Goal: Communication & Community: Ask a question

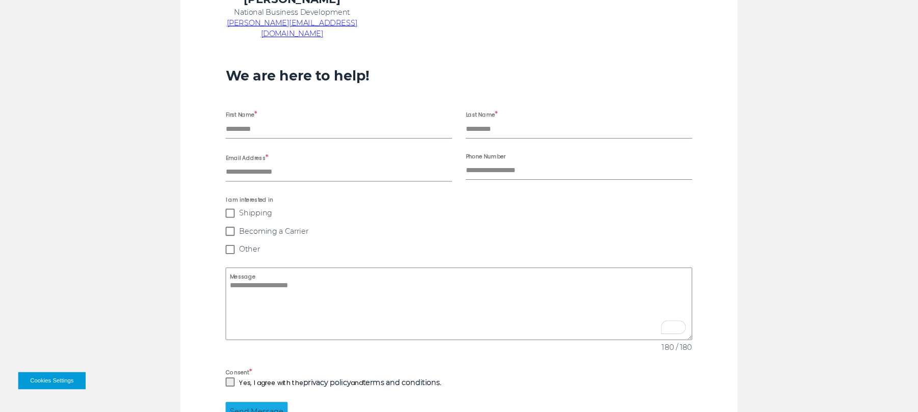
scroll to position [700, 0]
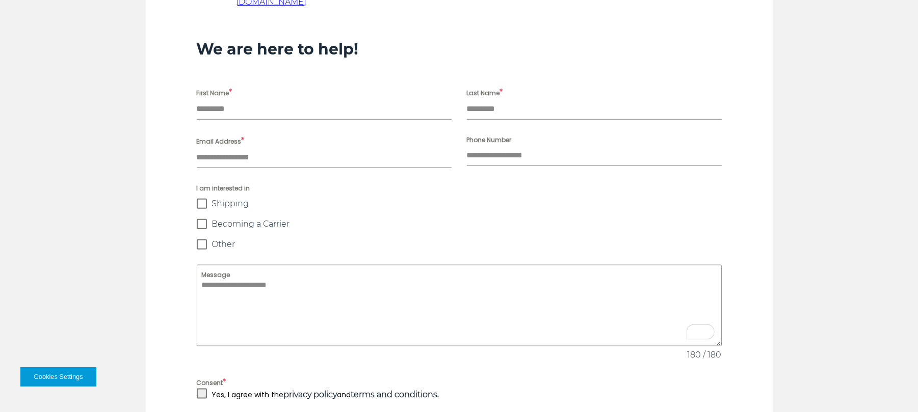
click at [242, 106] on form "Thank you for contacting us, we will be in touch shortly. First Name * Last Nam…" at bounding box center [459, 263] width 525 height 352
click at [243, 99] on input "First Name *" at bounding box center [324, 109] width 255 height 21
click at [407, 101] on input "First Name *" at bounding box center [324, 109] width 255 height 21
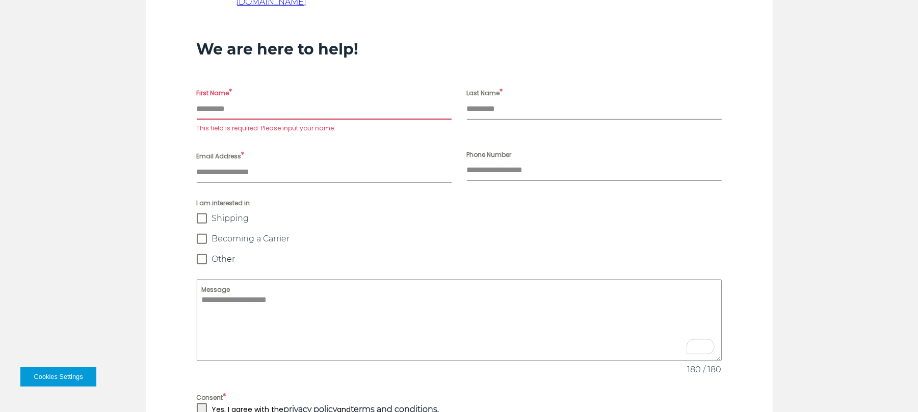
click at [658, 175] on form "Thank you for contacting us, we will be in touch shortly. First Name * This fie…" at bounding box center [459, 270] width 525 height 367
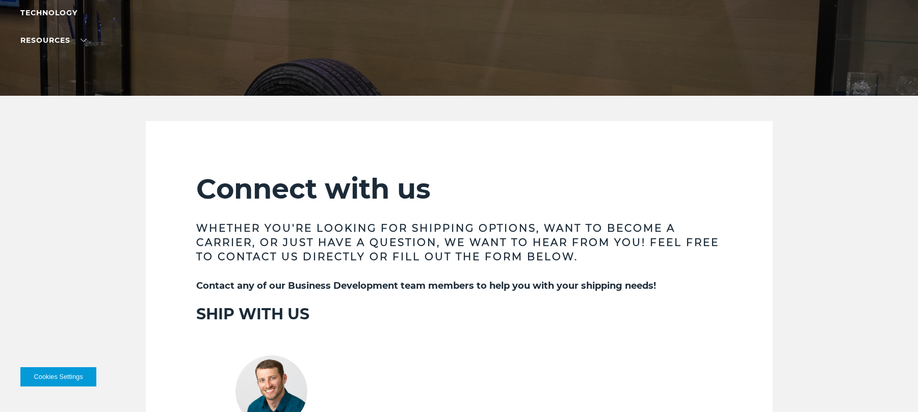
scroll to position [0, 0]
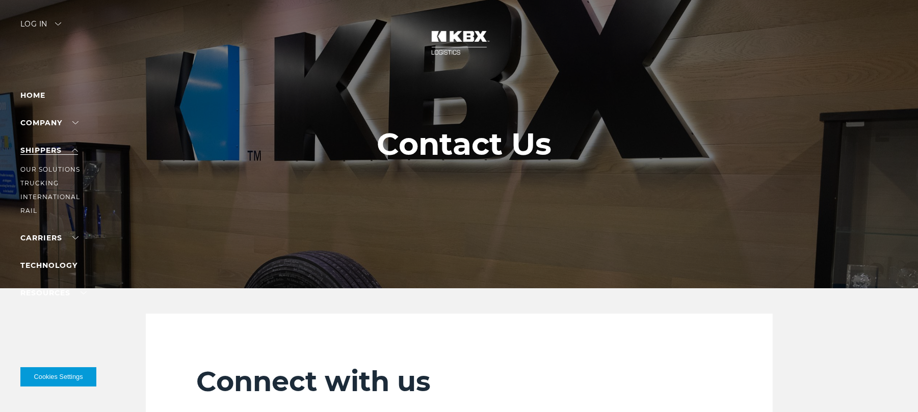
click at [68, 149] on link "SHIPPERS" at bounding box center [49, 150] width 58 height 9
click at [29, 186] on link "Trucking" at bounding box center [39, 183] width 38 height 8
click at [70, 176] on link "Carriers" at bounding box center [49, 177] width 58 height 9
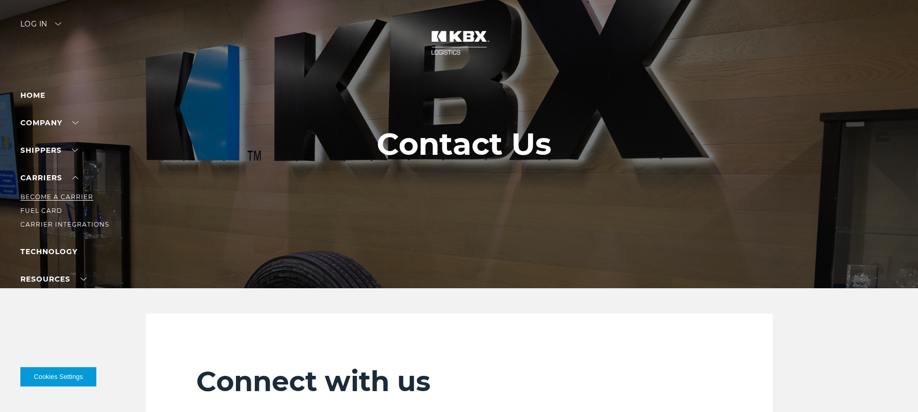
click at [56, 194] on link "Become a Carrier" at bounding box center [56, 197] width 73 height 8
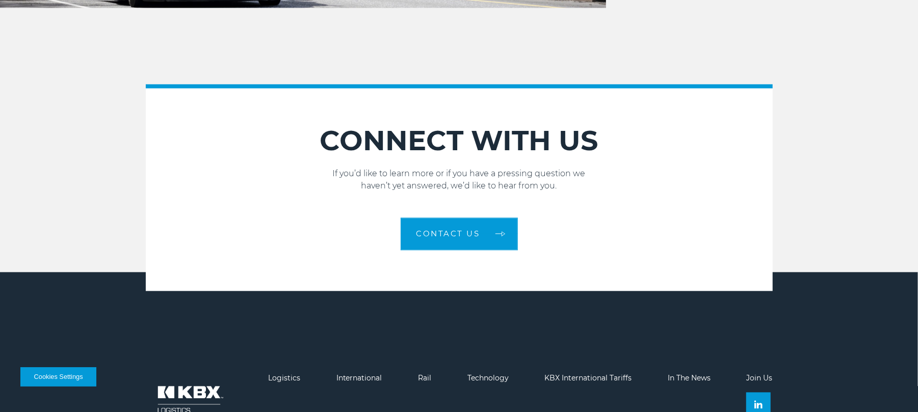
scroll to position [1511, 0]
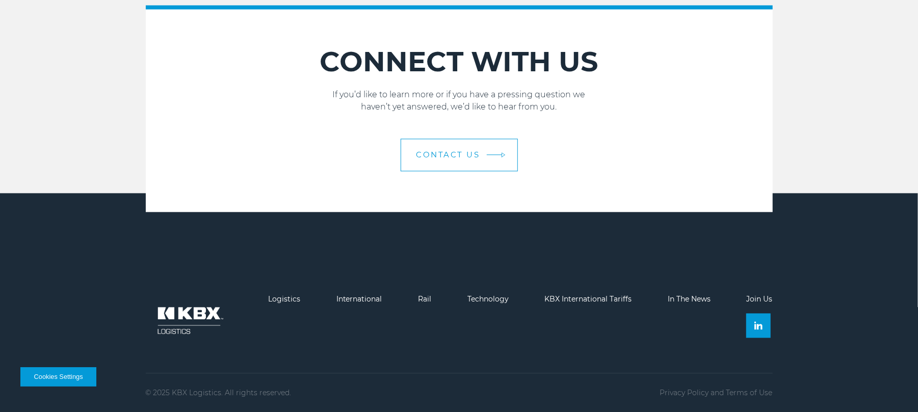
click at [490, 163] on link "Contact Us" at bounding box center [459, 155] width 117 height 33
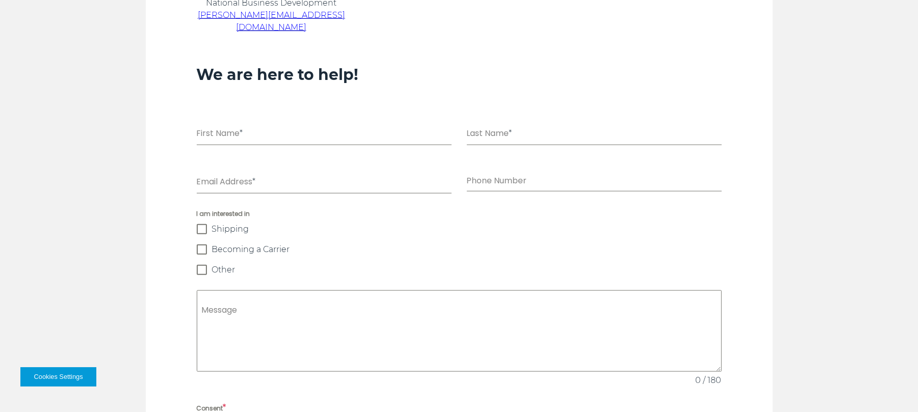
scroll to position [686, 0]
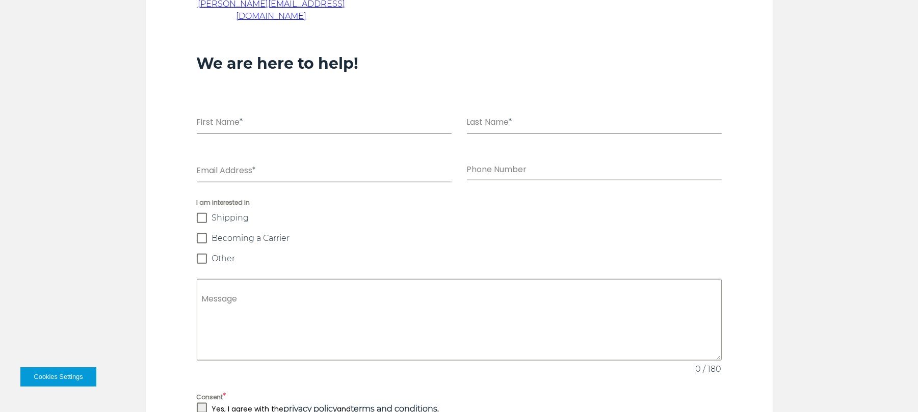
click at [309, 101] on div "First Name *" at bounding box center [324, 117] width 255 height 33
click at [292, 119] on input "First Name *" at bounding box center [324, 123] width 255 height 21
type input "*****"
type input "******"
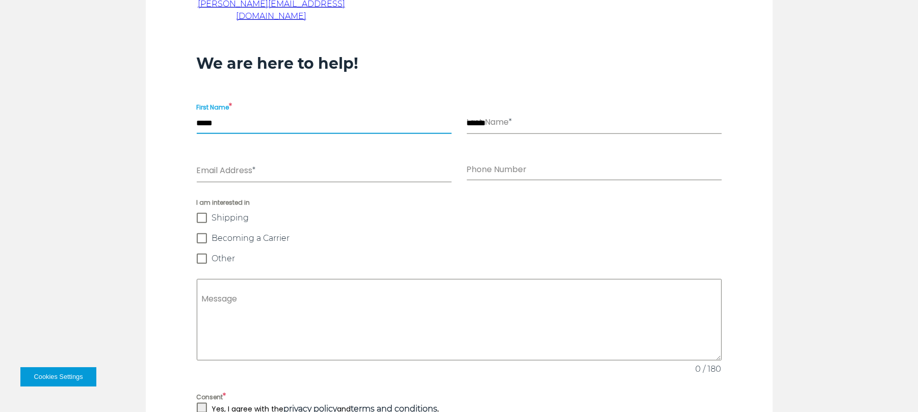
type input "**********"
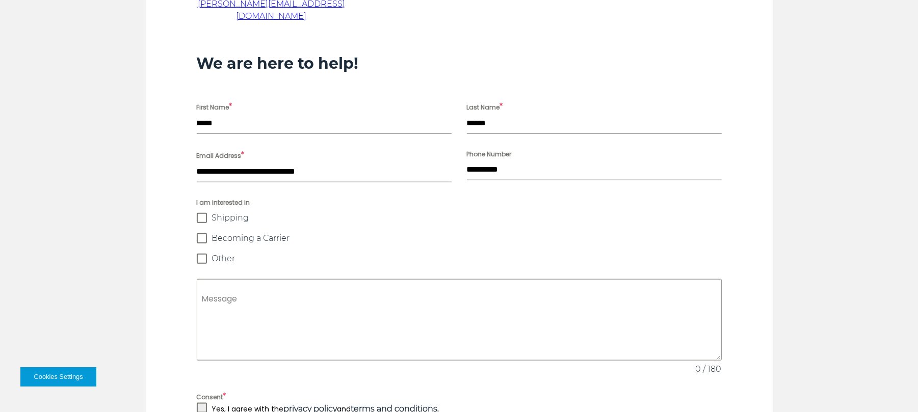
drag, startPoint x: 201, startPoint y: 221, endPoint x: 361, endPoint y: 198, distance: 161.8
click at [200, 233] on span at bounding box center [202, 238] width 10 height 10
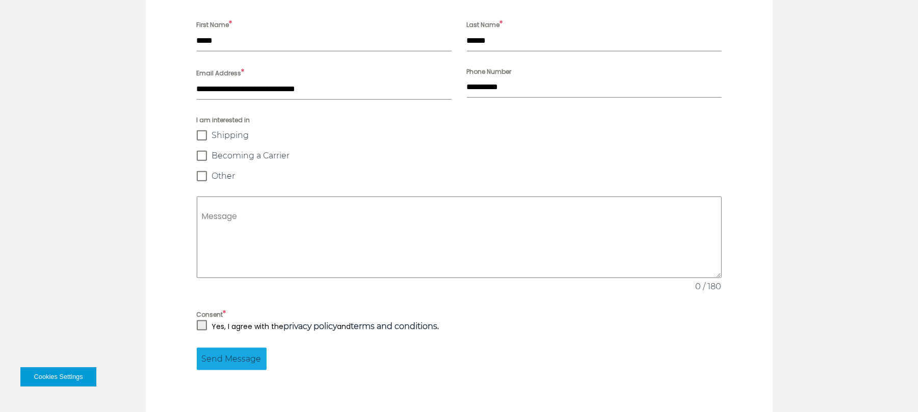
scroll to position [890, 0]
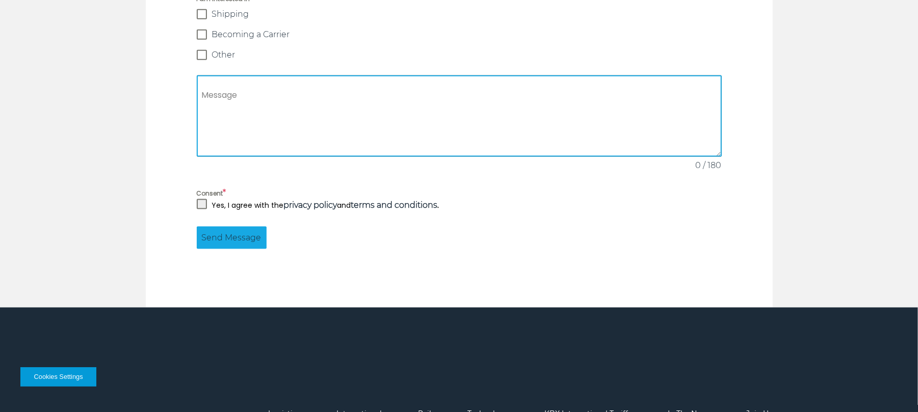
click at [351, 121] on textarea "Message" at bounding box center [459, 116] width 525 height 82
paste textarea "**********"
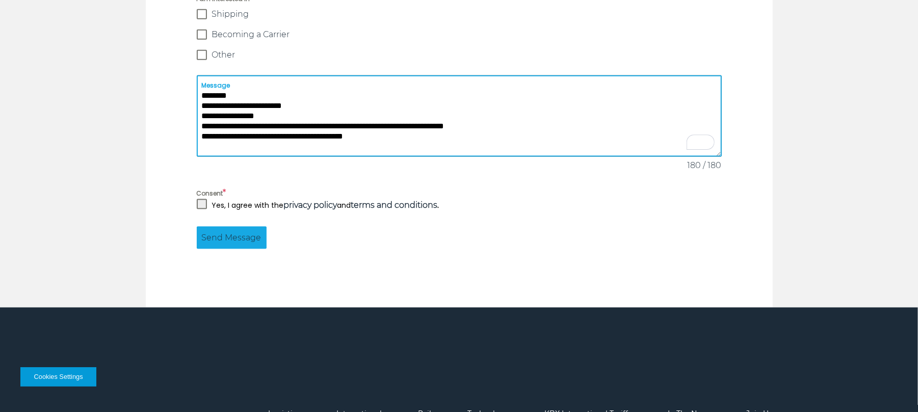
type textarea "**********"
drag, startPoint x: 211, startPoint y: 188, endPoint x: 203, endPoint y: 191, distance: 8.2
click at [207, 199] on div "Yes, I agree with the privacy policy and terms and conditions ." at bounding box center [459, 205] width 525 height 12
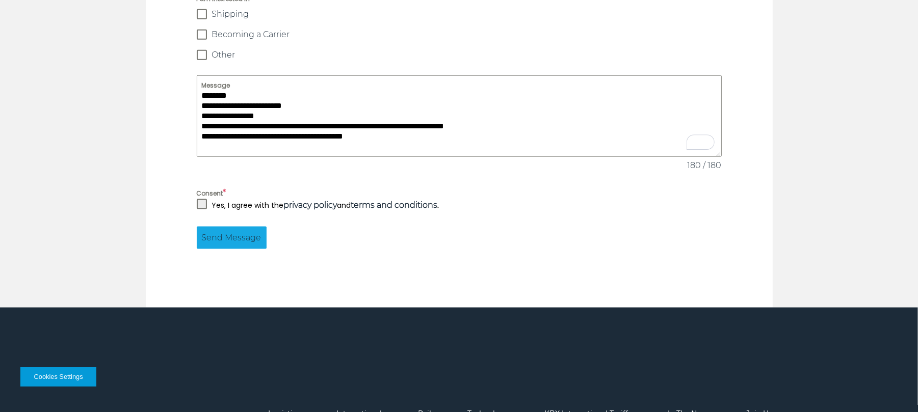
click at [203, 199] on span at bounding box center [202, 204] width 10 height 10
drag, startPoint x: 229, startPoint y: 223, endPoint x: 317, endPoint y: 224, distance: 87.7
click at [229, 232] on span "Send Message" at bounding box center [232, 238] width 60 height 12
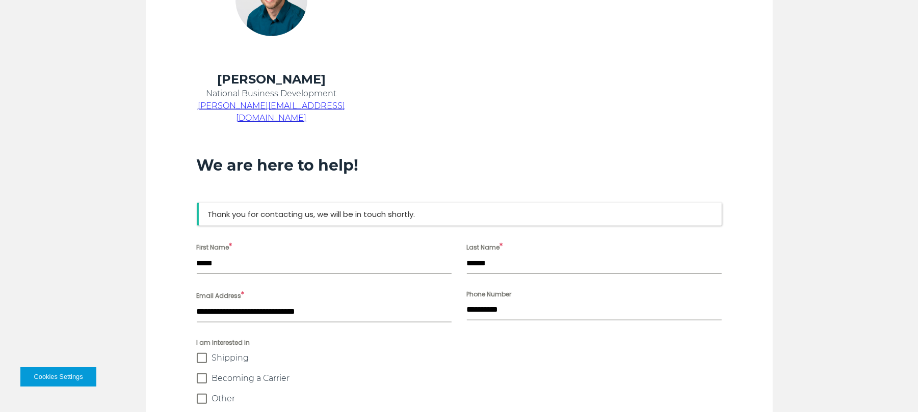
scroll to position [584, 0]
